Goal: Task Accomplishment & Management: Manage account settings

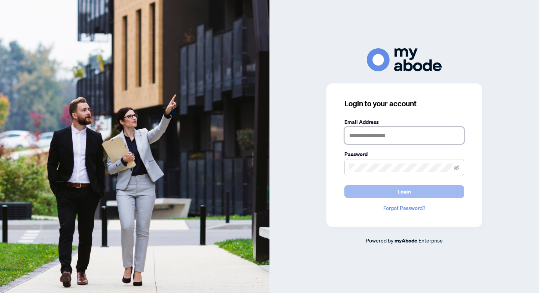
type input "**********"
click at [402, 193] on span "Login" at bounding box center [404, 192] width 13 height 12
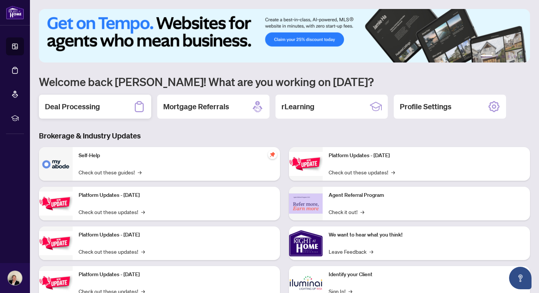
click at [81, 107] on h2 "Deal Processing" at bounding box center [72, 106] width 55 height 10
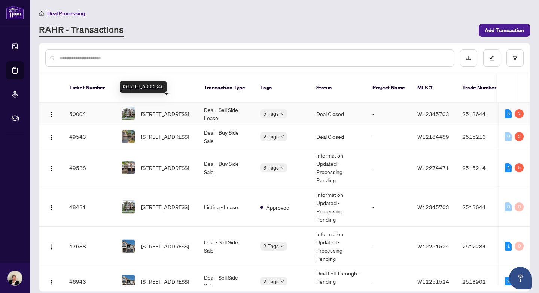
click at [148, 110] on span "[STREET_ADDRESS]" at bounding box center [165, 114] width 48 height 8
click at [146, 133] on span "[STREET_ADDRESS]" at bounding box center [165, 137] width 48 height 8
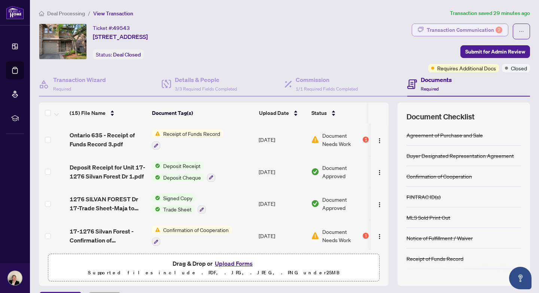
click at [457, 28] on div "Transaction Communication 2" at bounding box center [465, 30] width 76 height 12
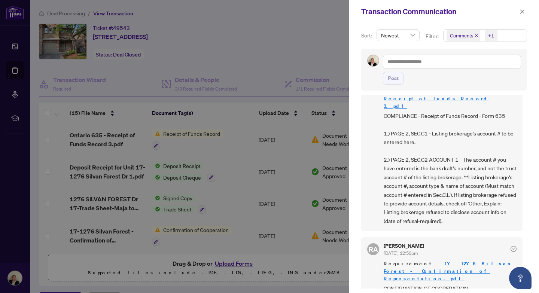
scroll to position [98, 0]
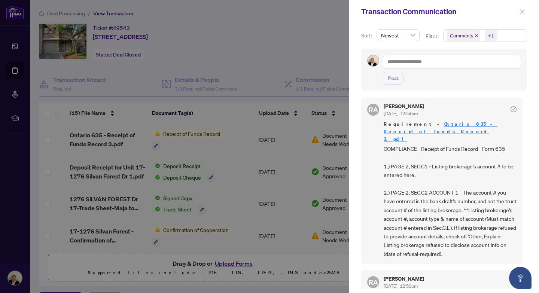
click at [522, 10] on icon "close" at bounding box center [522, 11] width 5 height 5
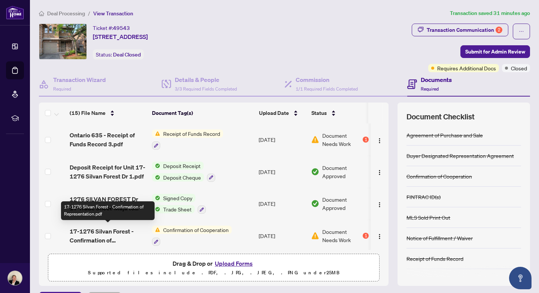
click at [106, 231] on span "17-1276 Silvan Forest - Confirmation of Representation.pdf" at bounding box center [108, 236] width 76 height 18
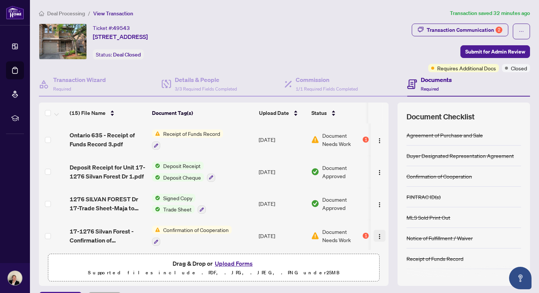
click at [377, 235] on img "button" at bounding box center [380, 237] width 6 height 6
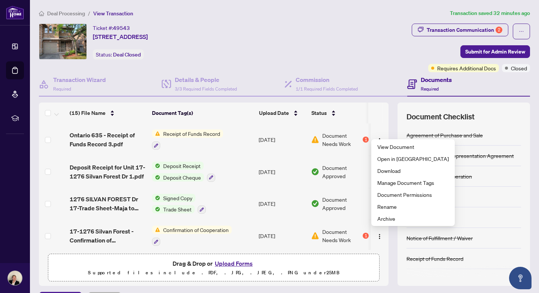
click at [325, 33] on div "Ticket #: 49543 [STREET_ADDRESS] Status: Deal Closed" at bounding box center [224, 42] width 370 height 36
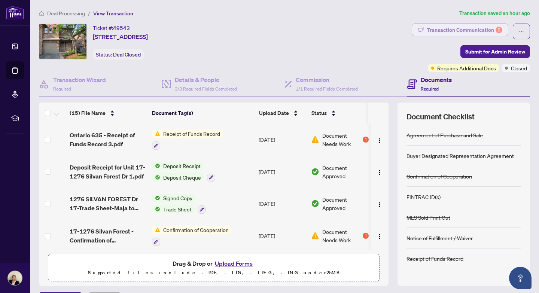
click at [469, 31] on div "Transaction Communication 2" at bounding box center [465, 30] width 76 height 12
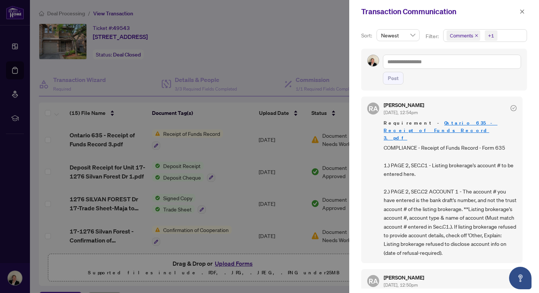
scroll to position [100, 0]
click at [522, 12] on icon "close" at bounding box center [522, 11] width 5 height 5
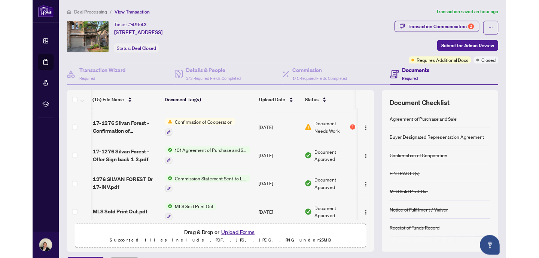
scroll to position [0, 1]
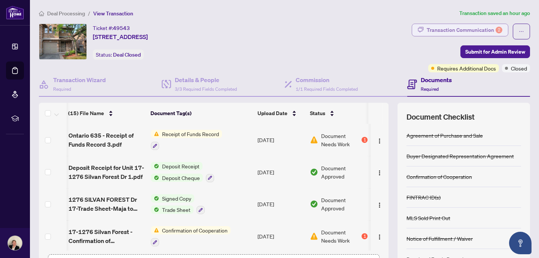
click at [472, 33] on div "Transaction Communication 2" at bounding box center [465, 30] width 76 height 12
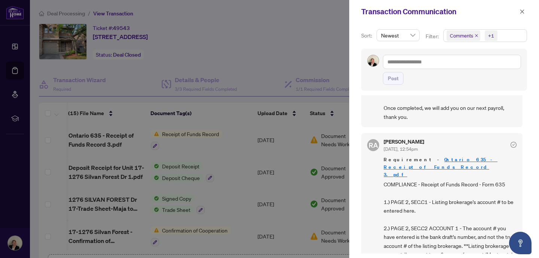
scroll to position [0, 0]
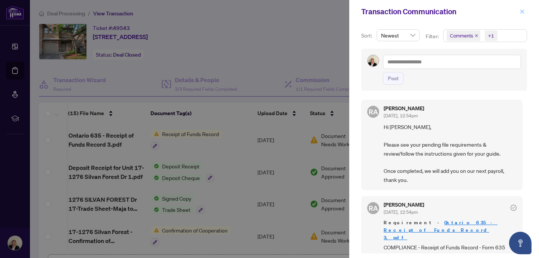
click at [520, 12] on icon "close" at bounding box center [522, 11] width 5 height 5
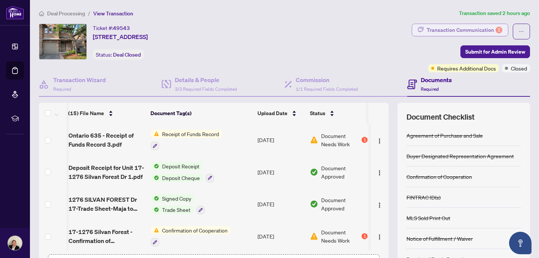
click at [476, 30] on div "Transaction Communication 2" at bounding box center [465, 30] width 76 height 12
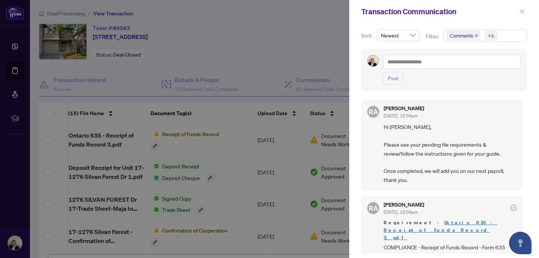
click at [523, 12] on icon "close" at bounding box center [522, 11] width 4 height 4
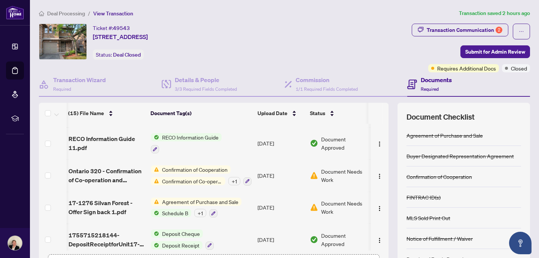
scroll to position [56, 0]
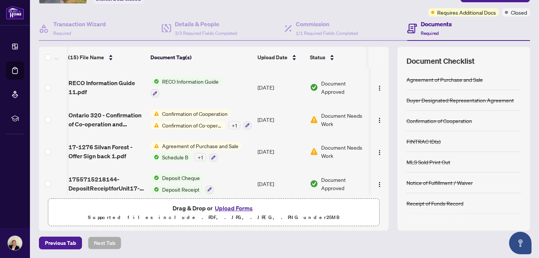
click at [240, 206] on button "Upload Forms" at bounding box center [234, 208] width 42 height 10
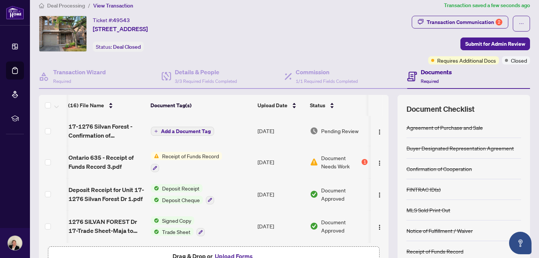
scroll to position [0, 0]
